Goal: Check status: Check status

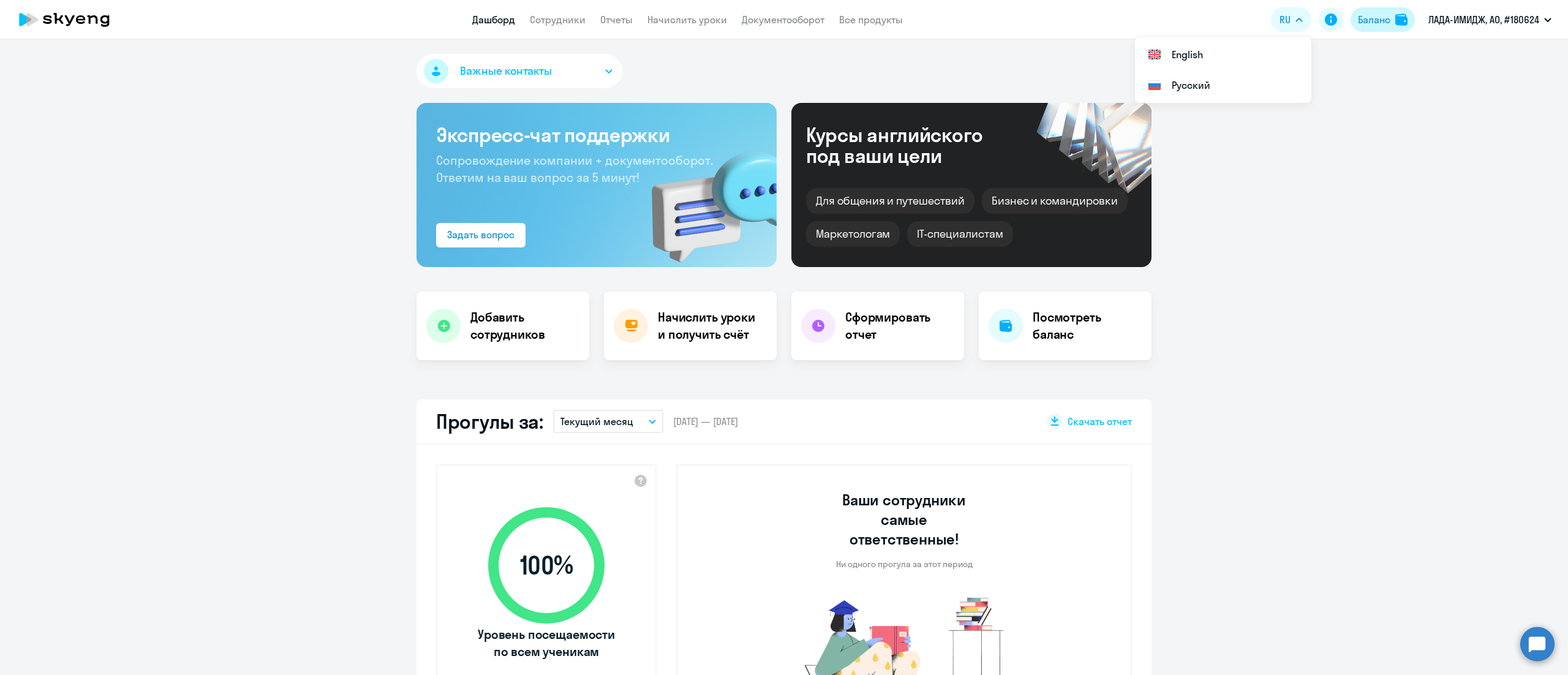
click at [1379, 21] on div "Баланс" at bounding box center [1374, 19] width 33 height 14
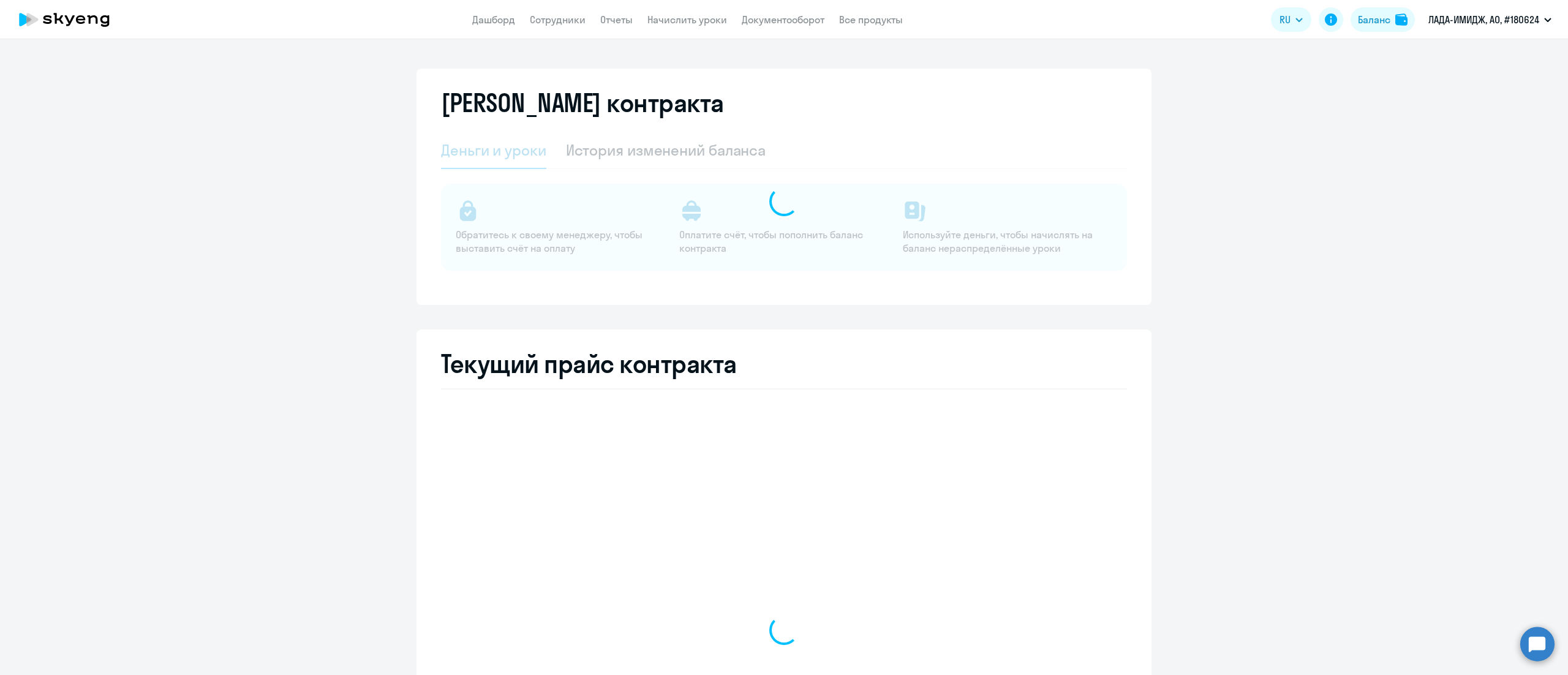
select select "english_adult_not_native_speaker_premium"
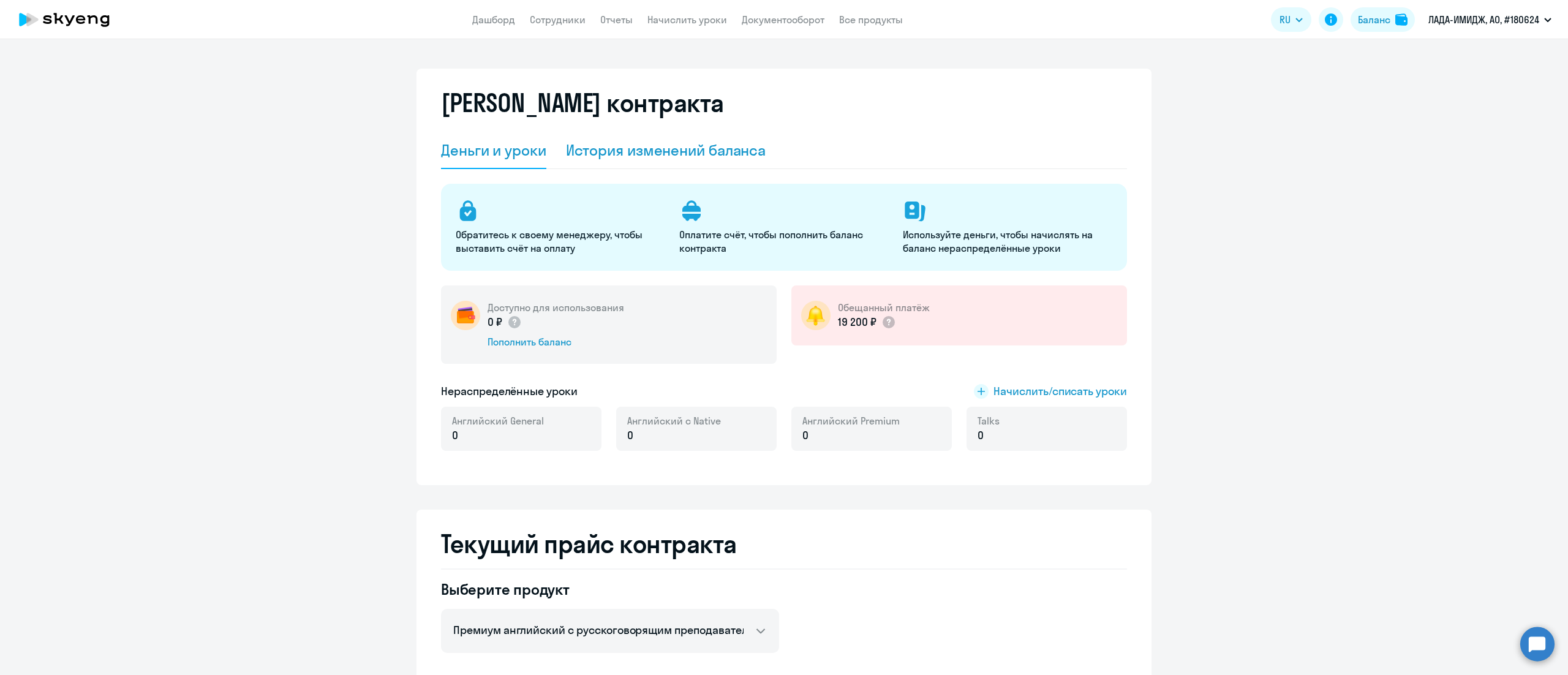
click at [598, 156] on div "История изменений баланса" at bounding box center [666, 149] width 201 height 19
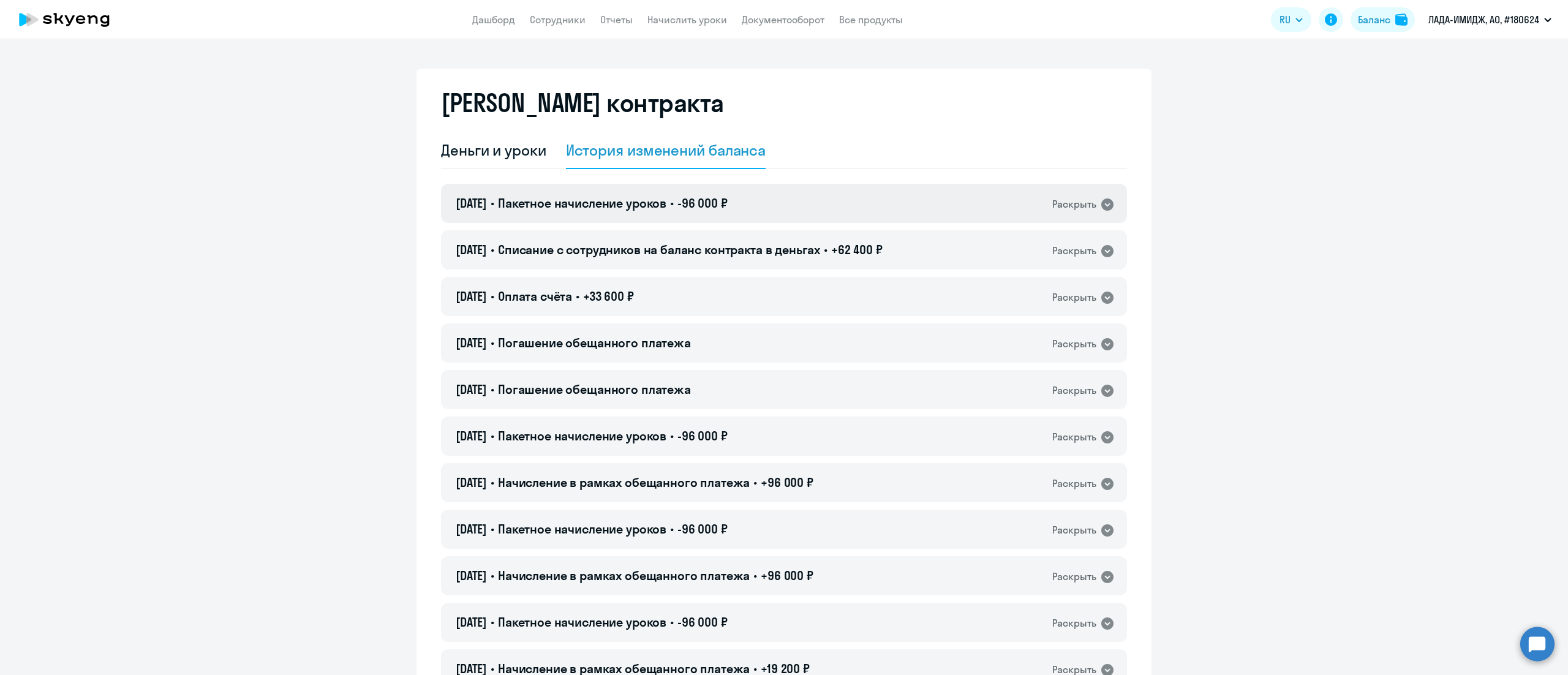
click at [817, 209] on div "[DATE] • Пакетное начисление уроков • -96 000 ₽ Раскрыть" at bounding box center [784, 203] width 686 height 40
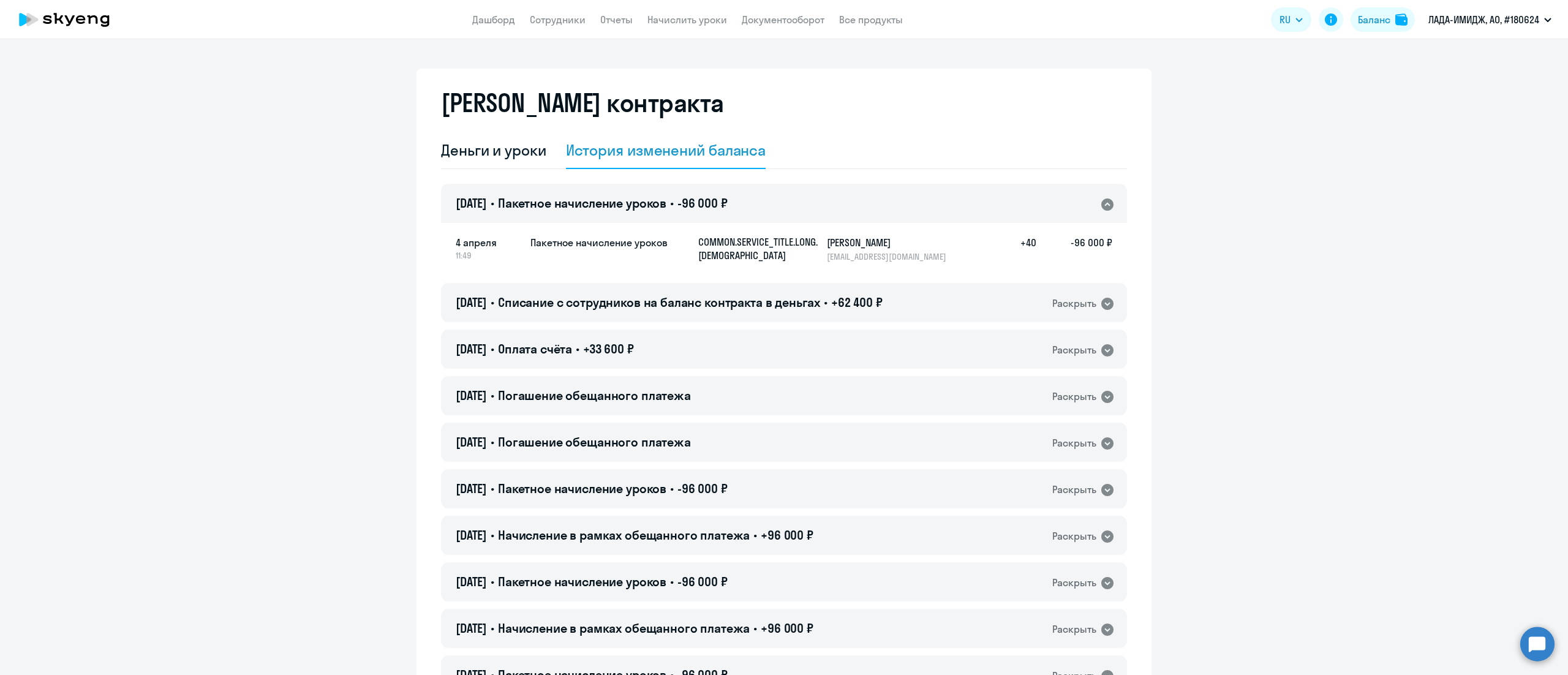
click at [817, 209] on div "[DATE] • Пакетное начисление уроков • -96 000 ₽ Раскрыть" at bounding box center [784, 203] width 686 height 40
